Goal: Task Accomplishment & Management: Manage account settings

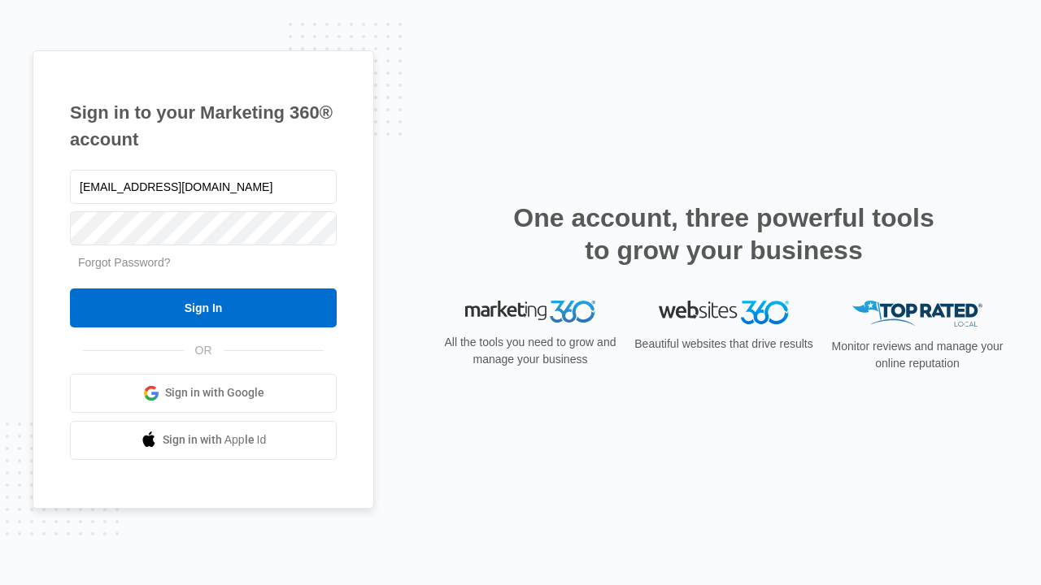
type input "[EMAIL_ADDRESS][DOMAIN_NAME]"
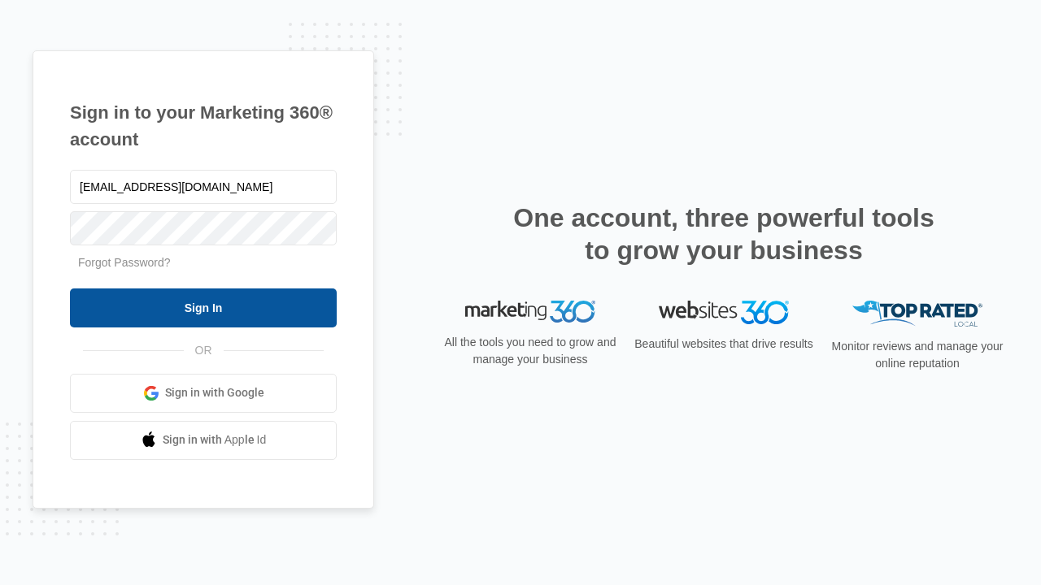
click at [203, 307] on input "Sign In" at bounding box center [203, 308] width 267 height 39
